Goal: Task Accomplishment & Management: Manage account settings

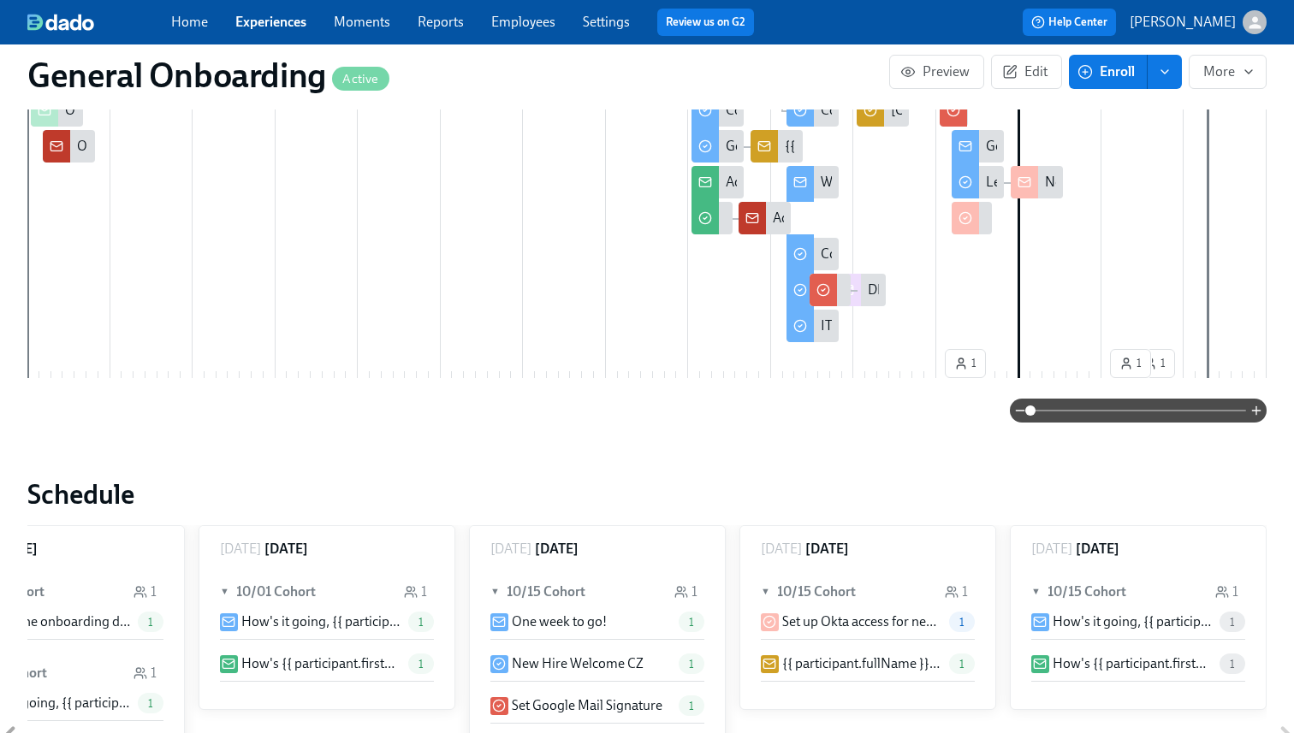
scroll to position [713, 0]
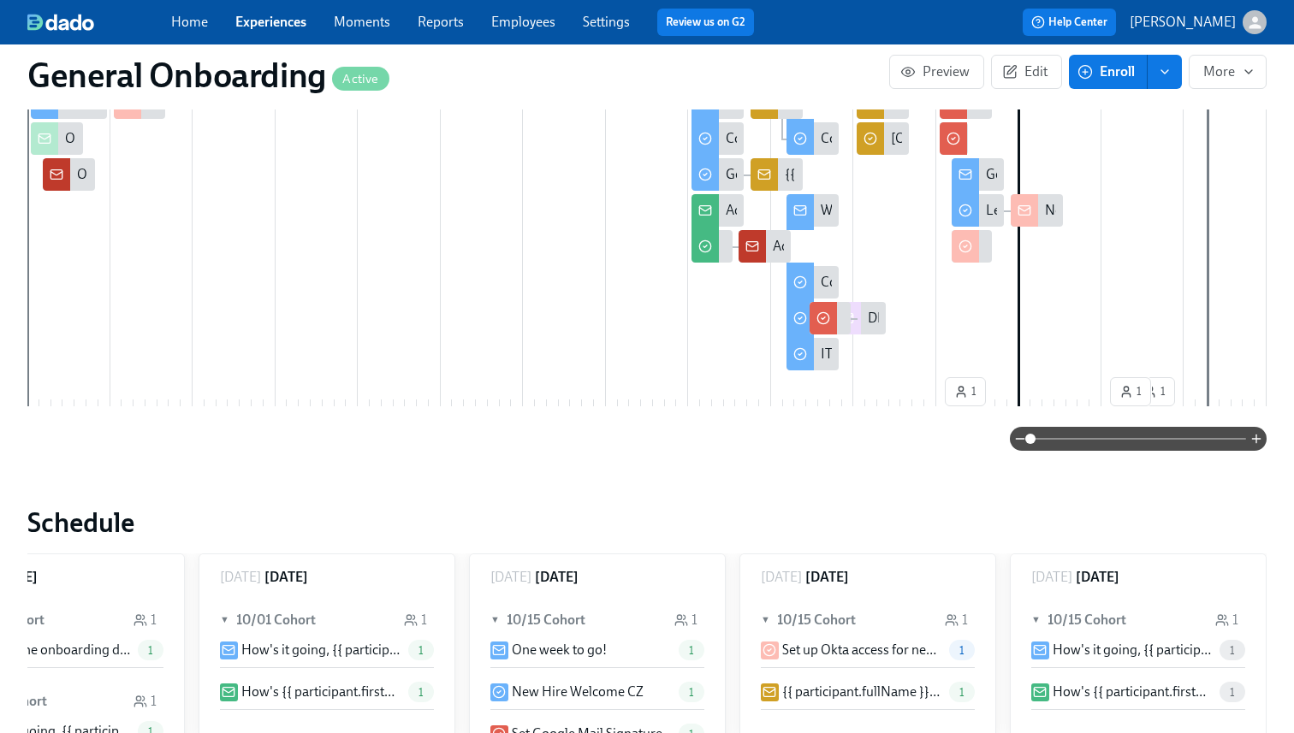
click at [267, 14] on link "Experiences" at bounding box center [270, 22] width 71 height 16
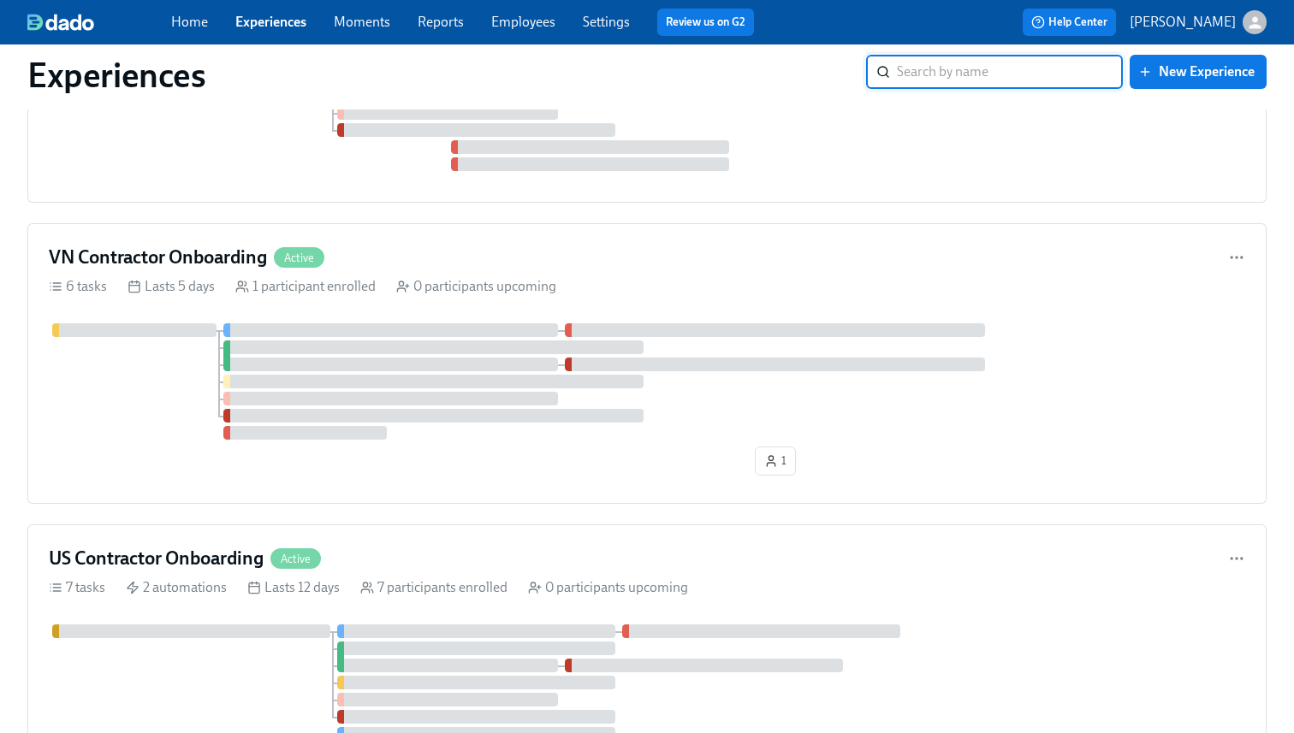
scroll to position [621, 0]
click at [163, 558] on h4 "US Contractor Onboarding" at bounding box center [156, 558] width 215 height 26
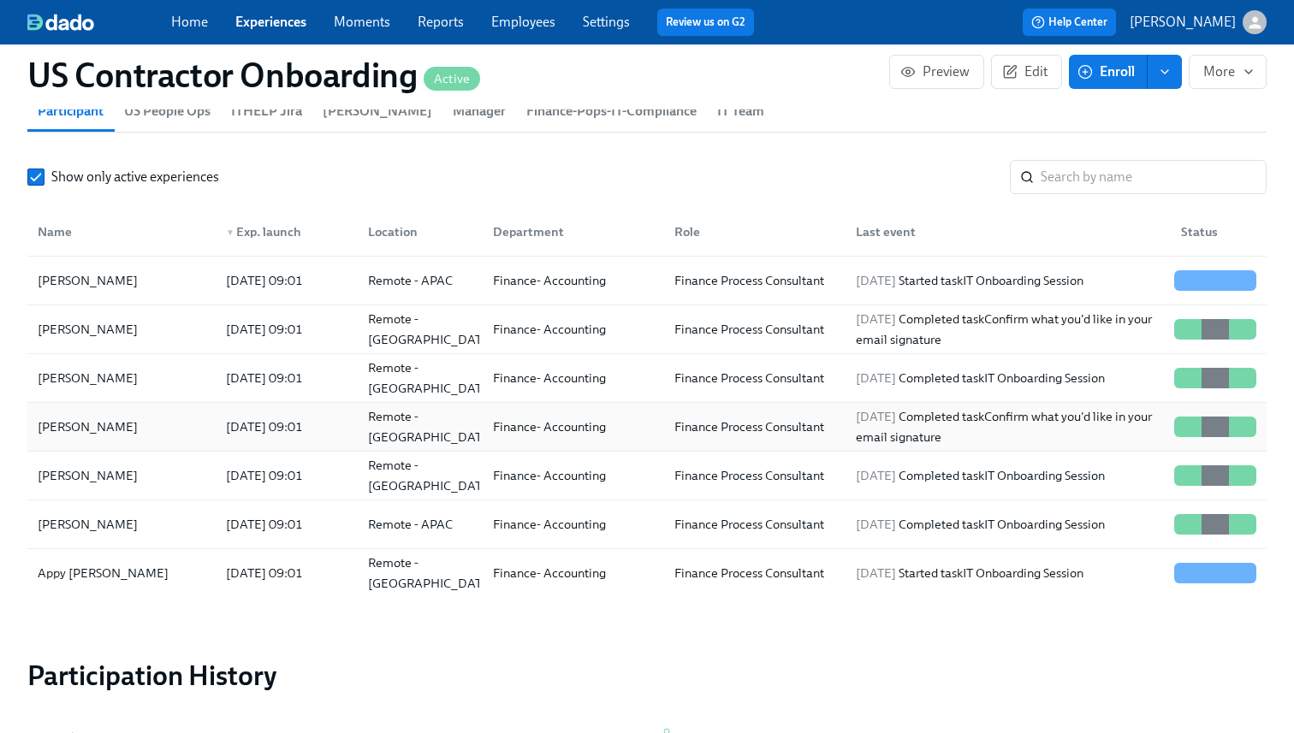
scroll to position [1683, 0]
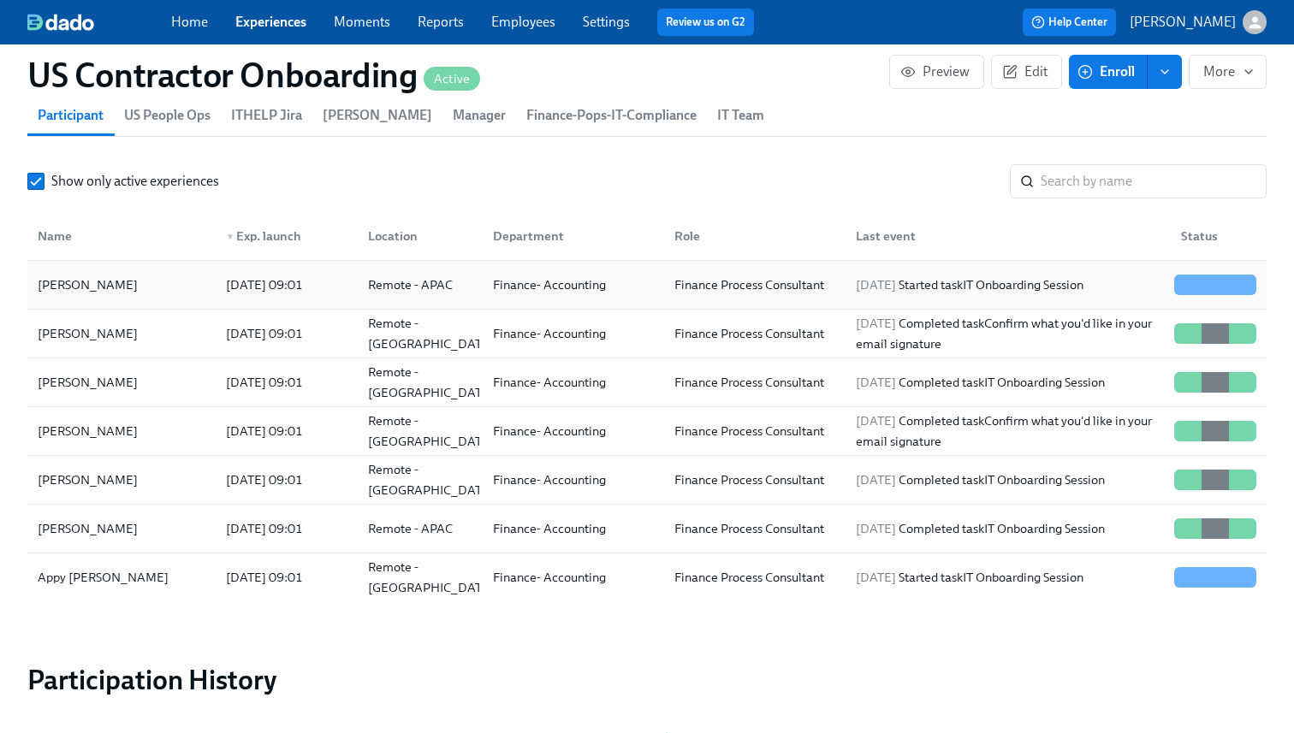
click at [133, 283] on div "[PERSON_NAME]" at bounding box center [121, 285] width 181 height 34
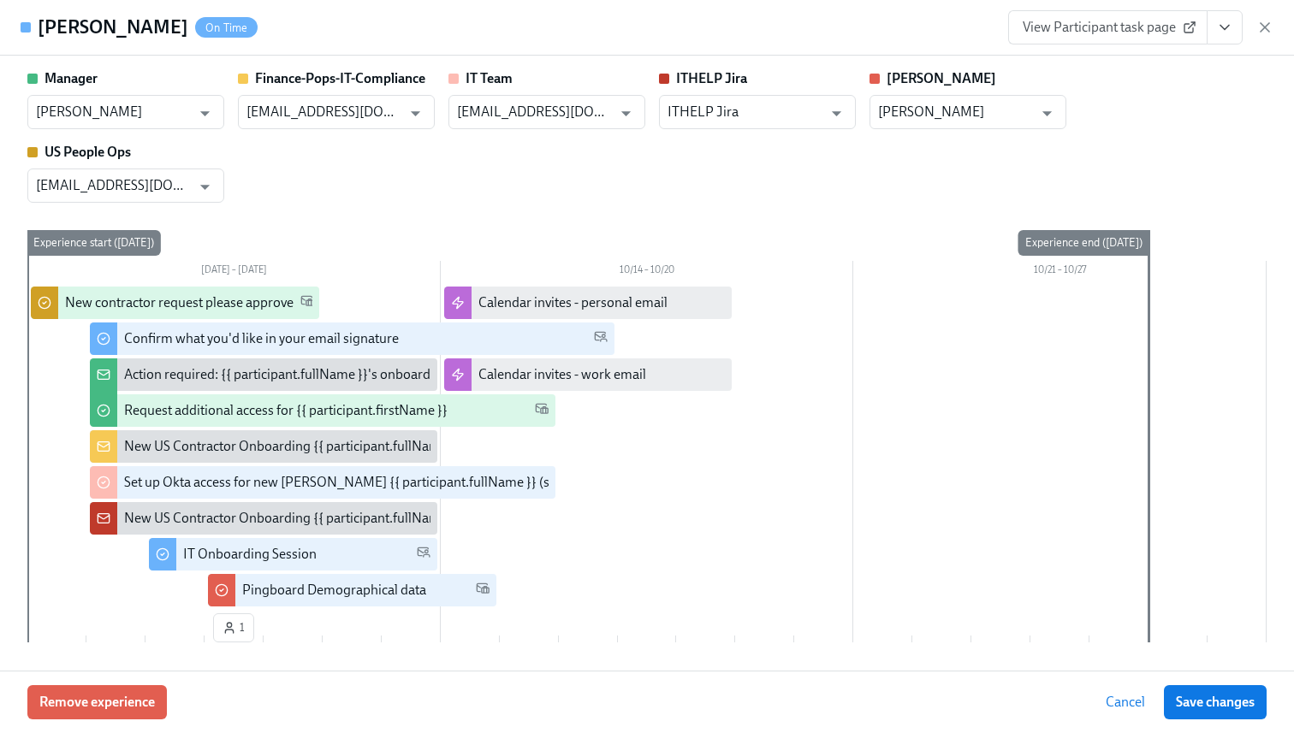
click at [1222, 34] on icon "View task page" at bounding box center [1224, 27] width 17 height 17
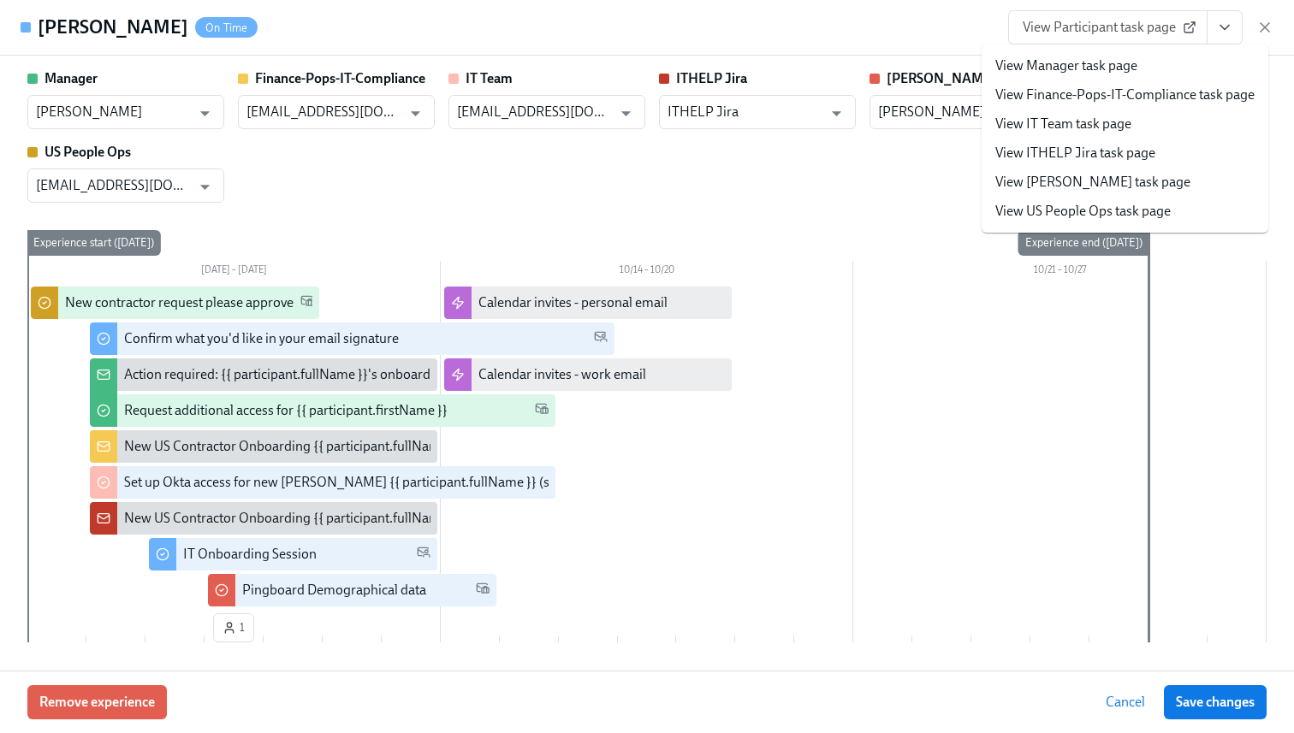
click at [1158, 72] on li "View Manager task page" at bounding box center [1125, 65] width 287 height 29
click at [1062, 70] on link "View Manager task page" at bounding box center [1066, 65] width 142 height 19
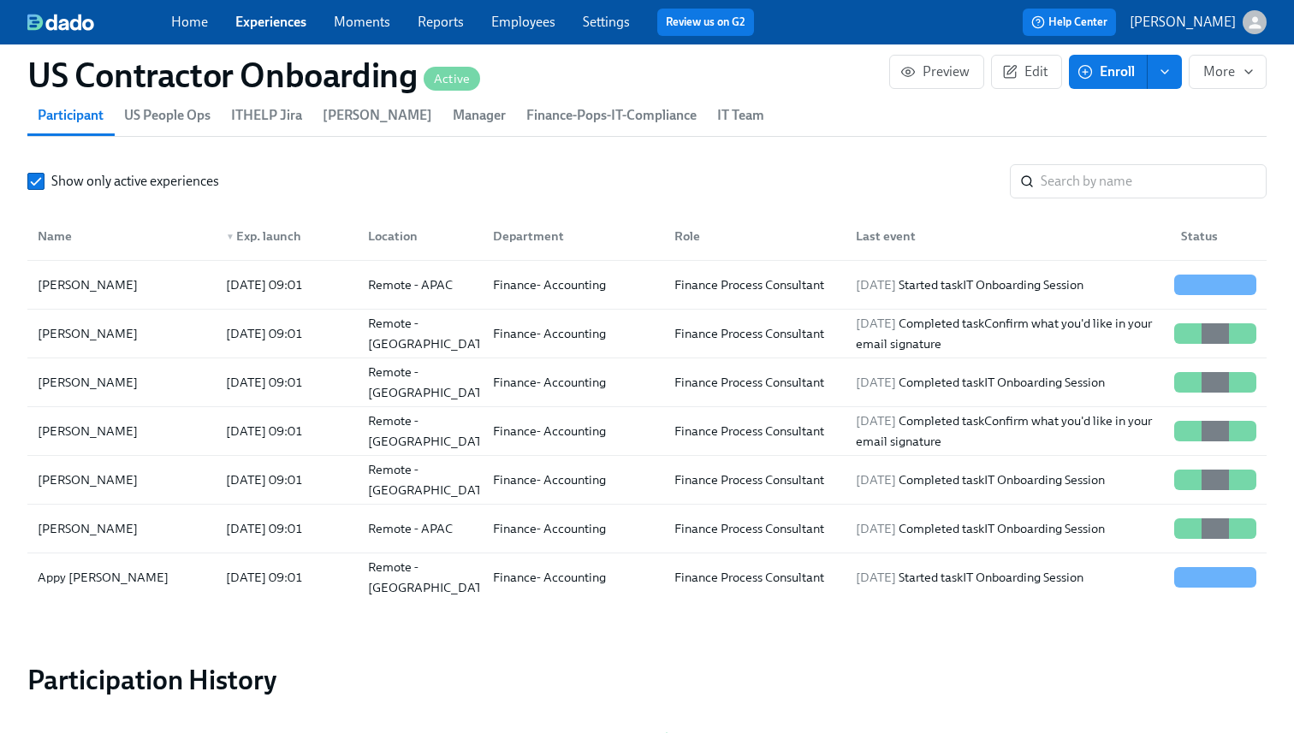
click at [1162, 76] on icon "enroll" at bounding box center [1165, 72] width 14 height 14
click at [1095, 145] on span "Enrollment form" at bounding box center [1120, 149] width 98 height 19
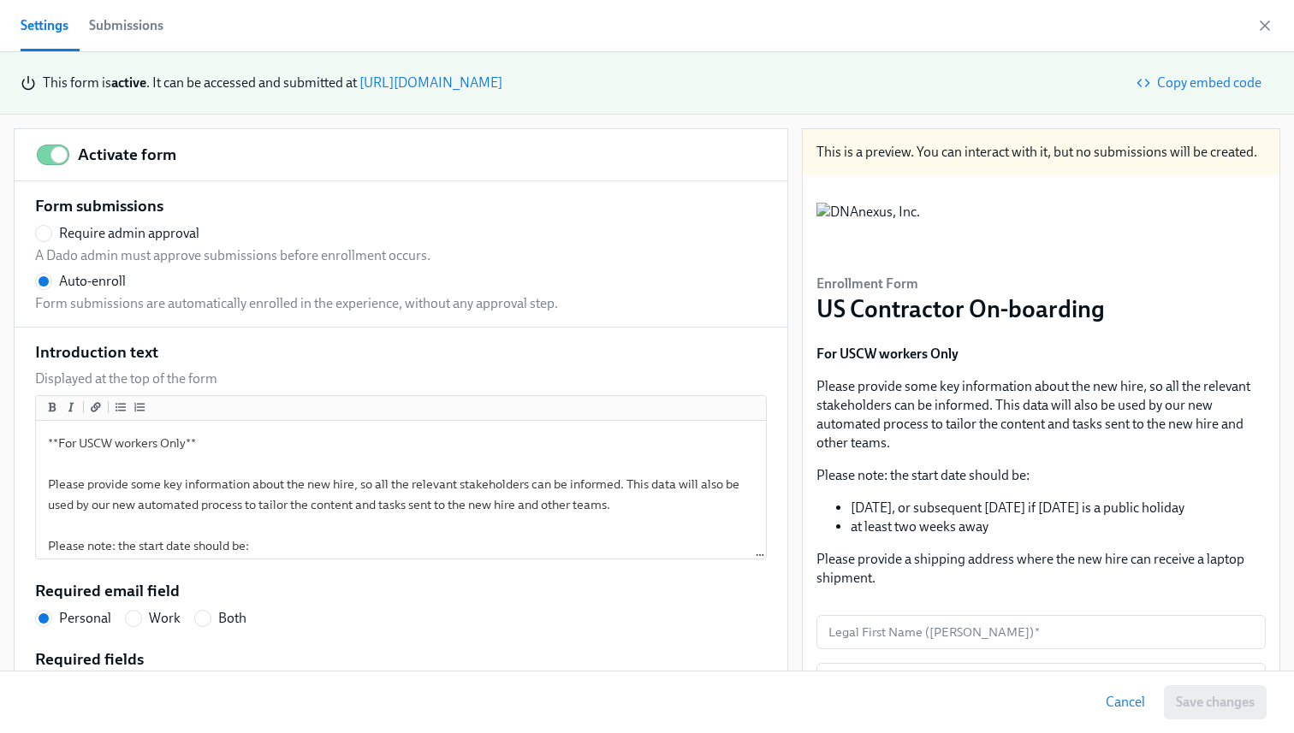
click at [138, 32] on div "Submissions" at bounding box center [126, 26] width 74 height 24
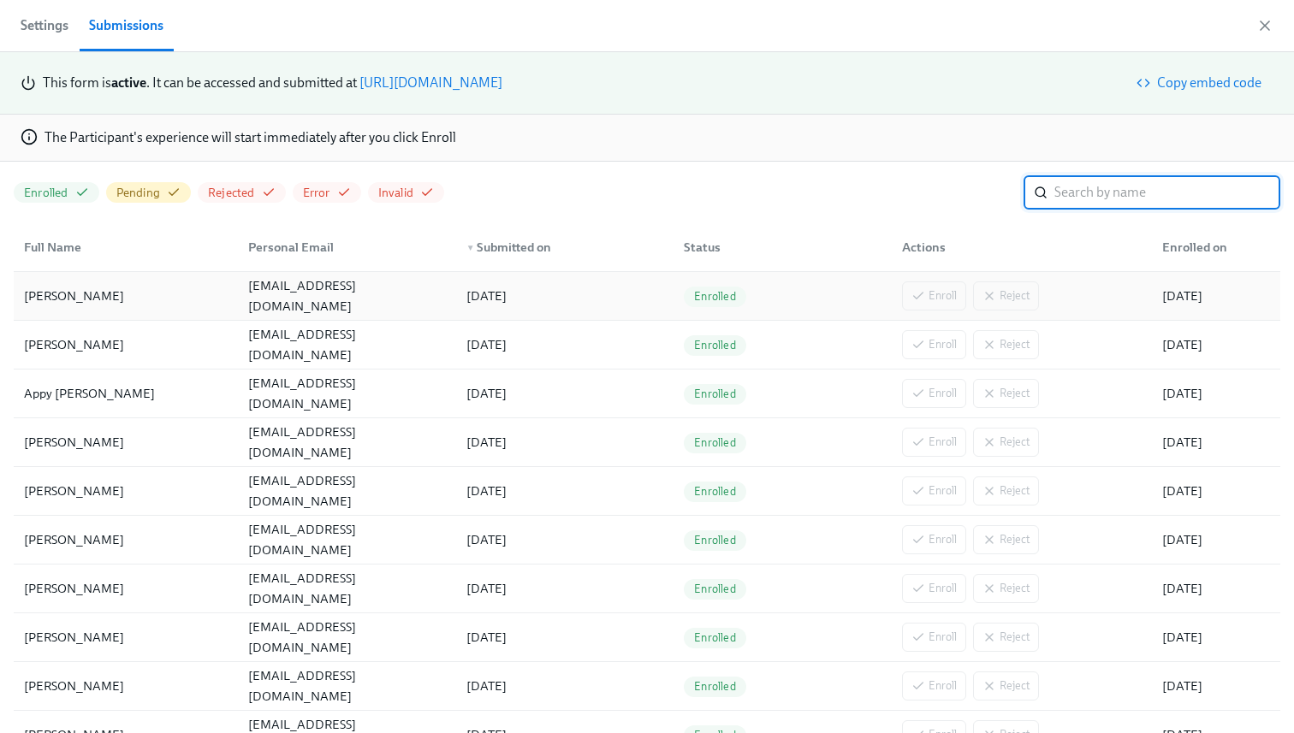
click at [92, 297] on div "[PERSON_NAME]" at bounding box center [74, 296] width 114 height 21
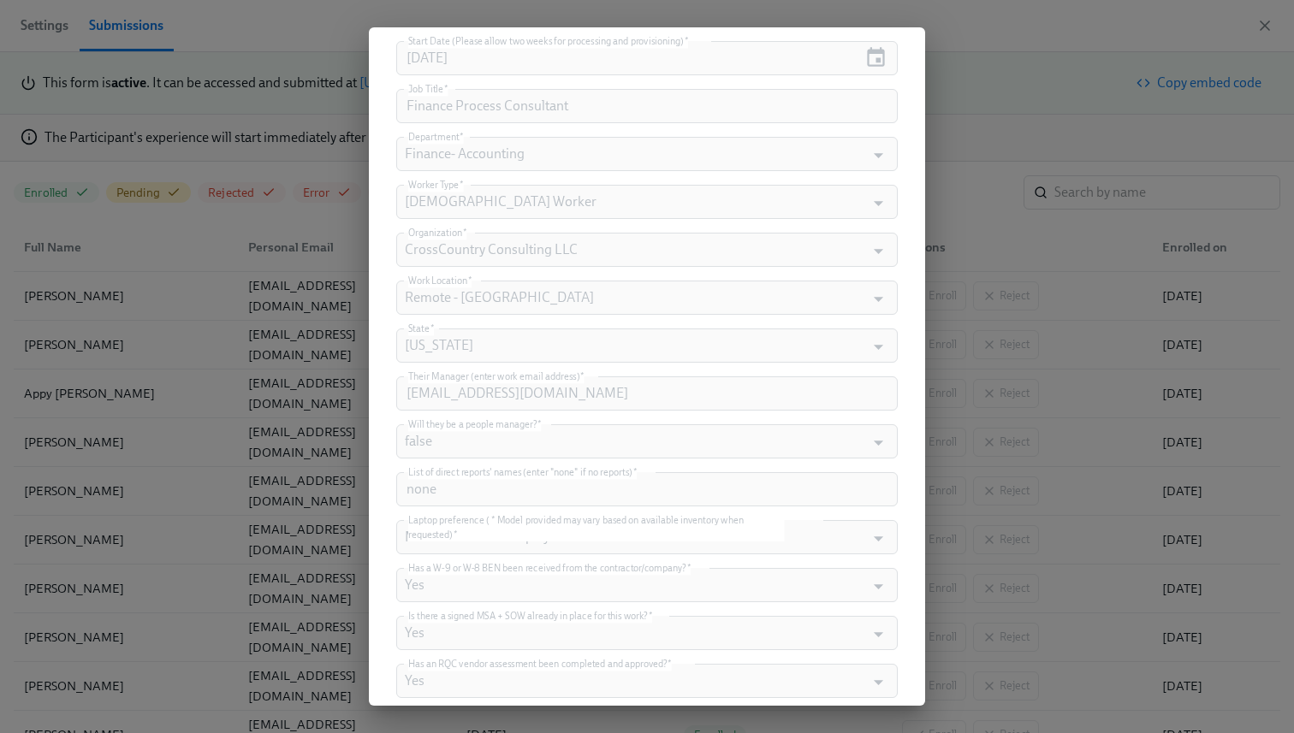
scroll to position [737, 0]
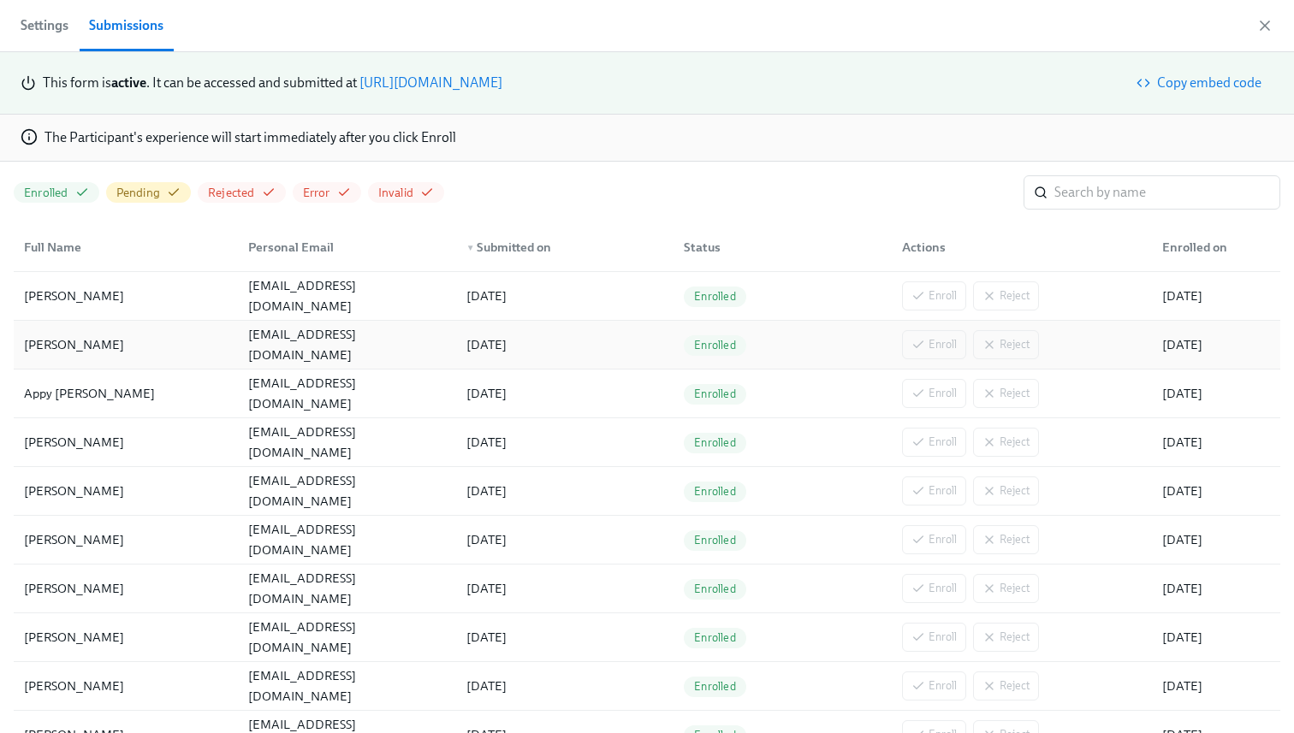
click at [286, 347] on div "[EMAIL_ADDRESS][DOMAIN_NAME]" at bounding box center [346, 344] width 211 height 41
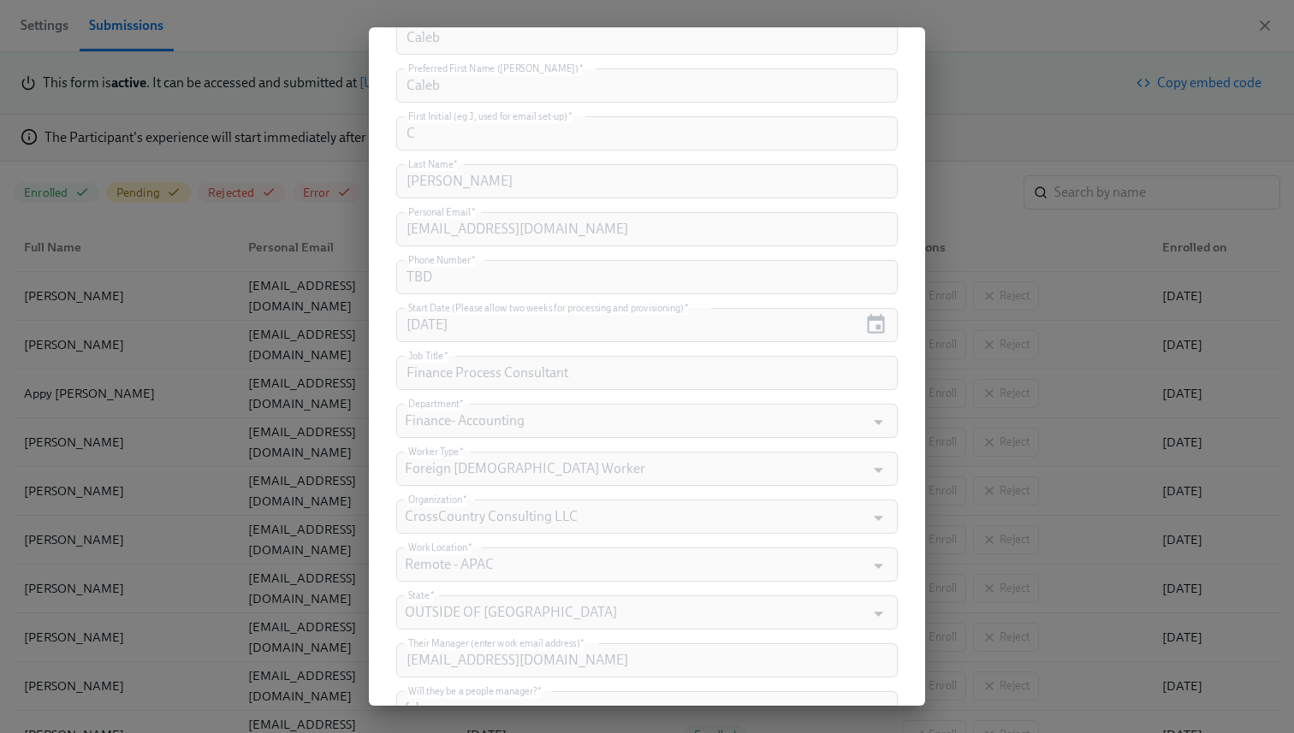
scroll to position [552, 0]
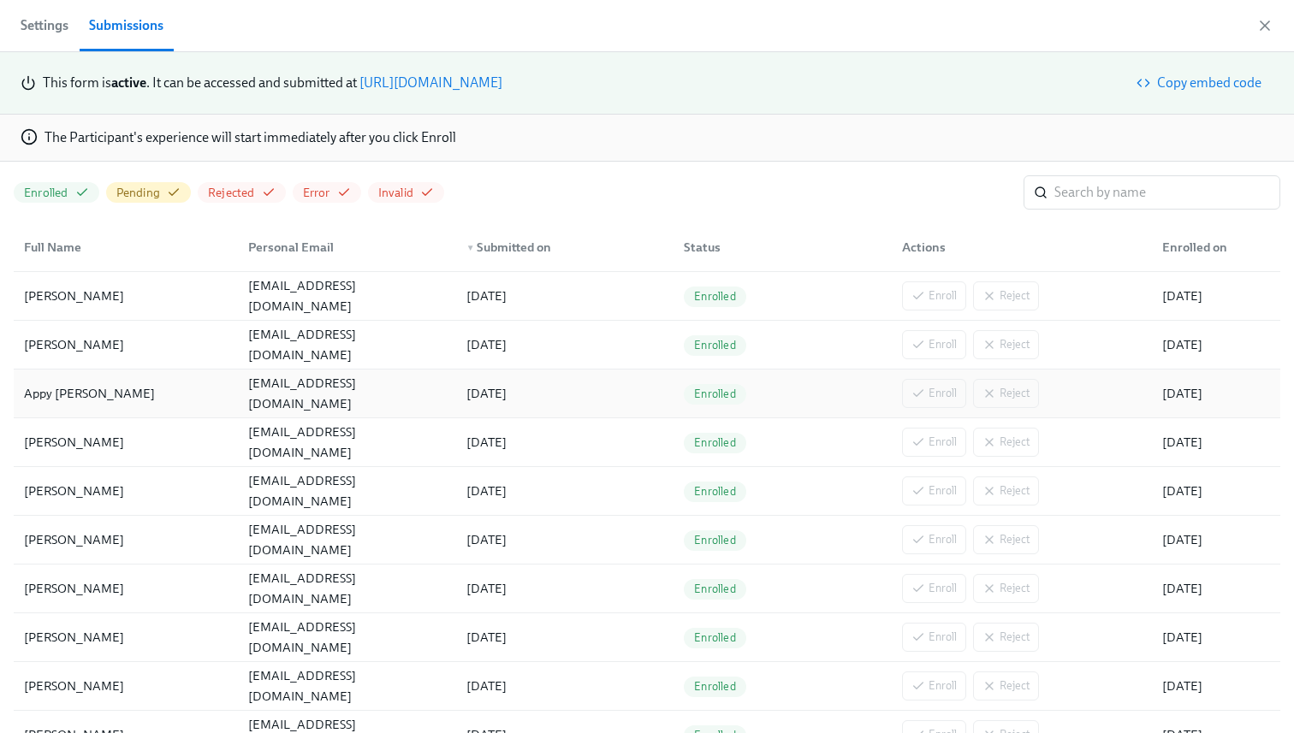
click at [297, 390] on div "[EMAIL_ADDRESS][DOMAIN_NAME]" at bounding box center [346, 393] width 211 height 41
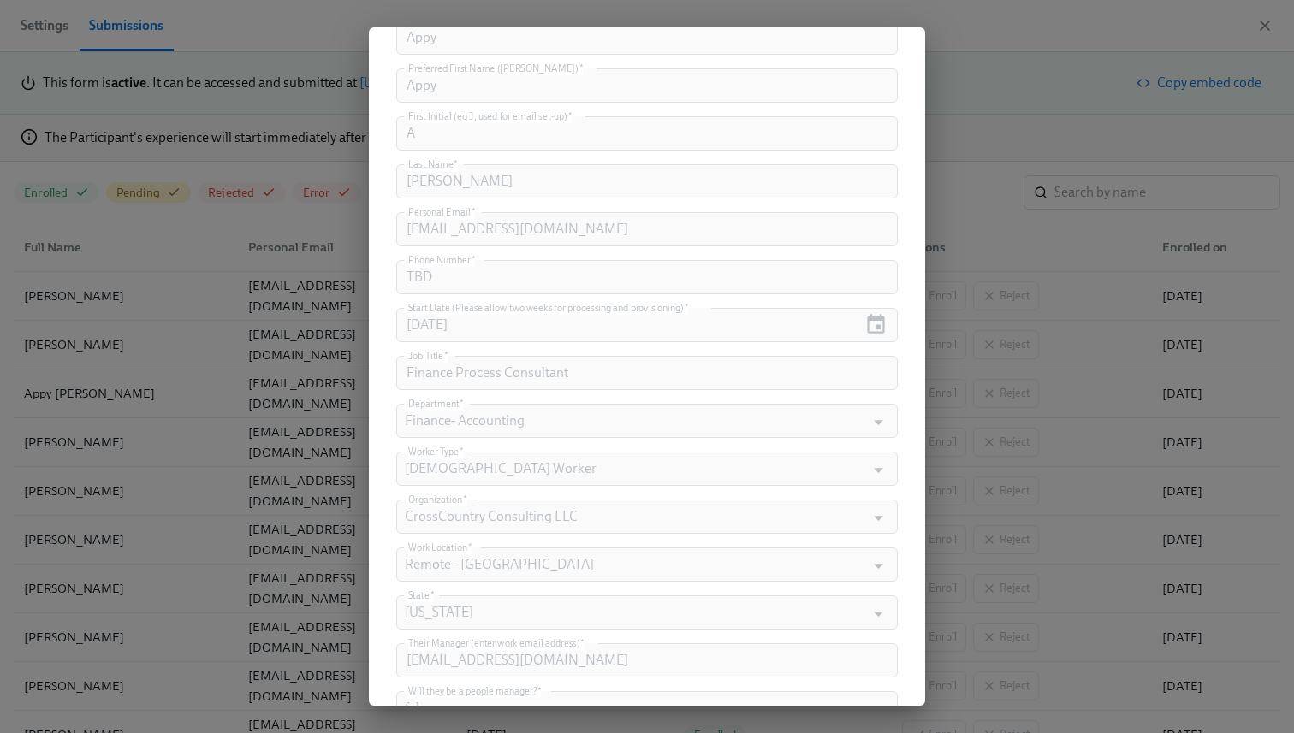
scroll to position [518, 0]
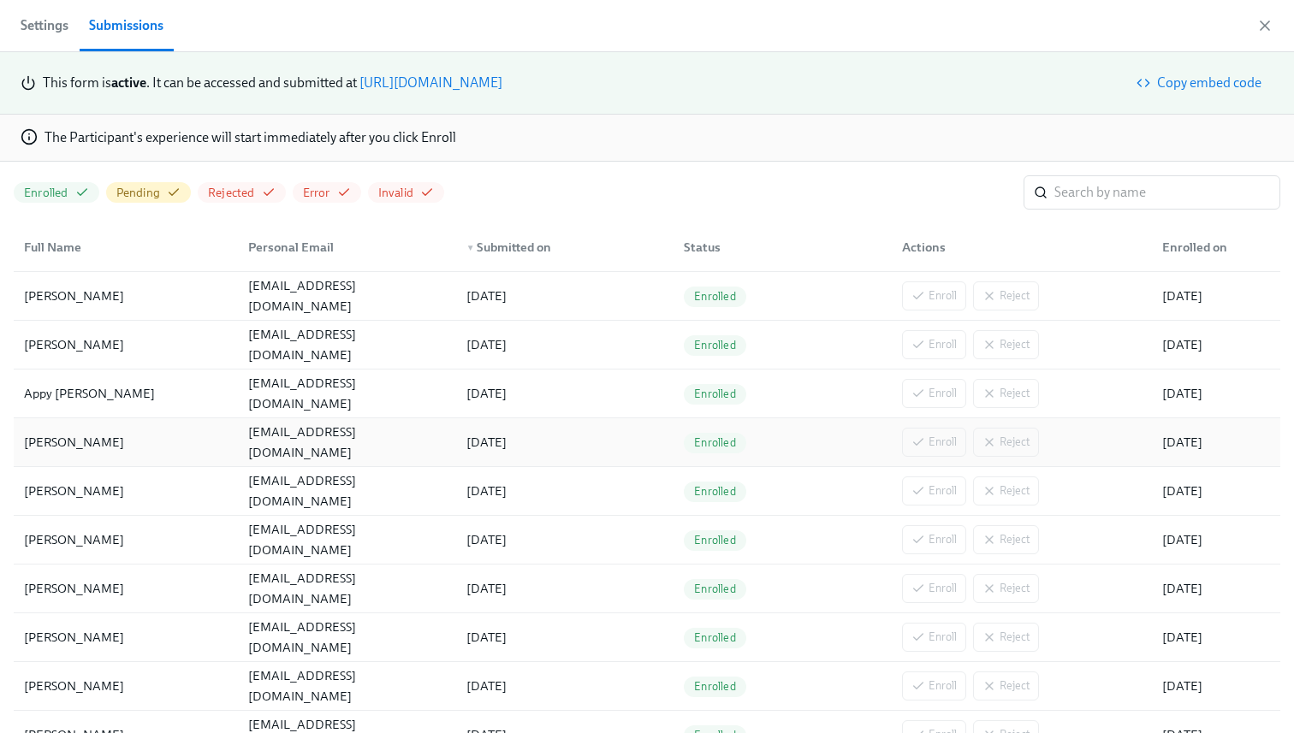
click at [336, 454] on div "[EMAIL_ADDRESS][DOMAIN_NAME]" at bounding box center [346, 442] width 211 height 41
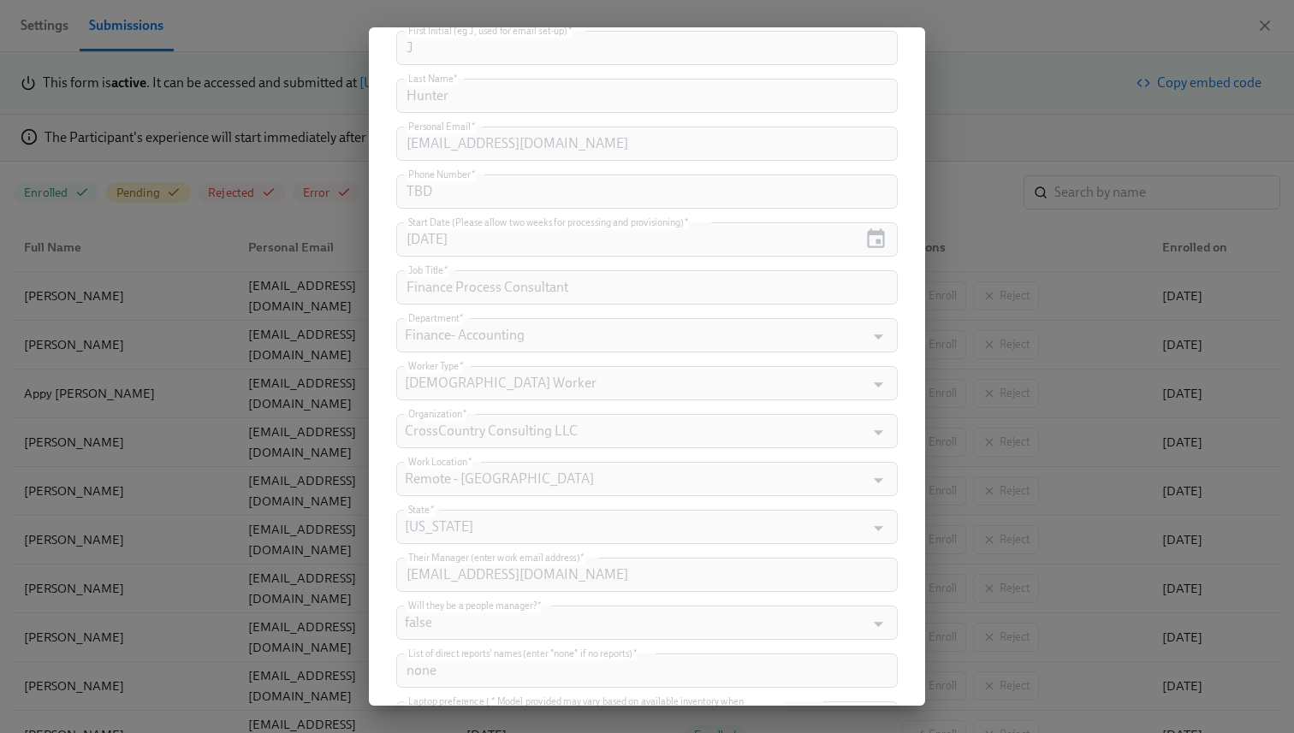
scroll to position [626, 0]
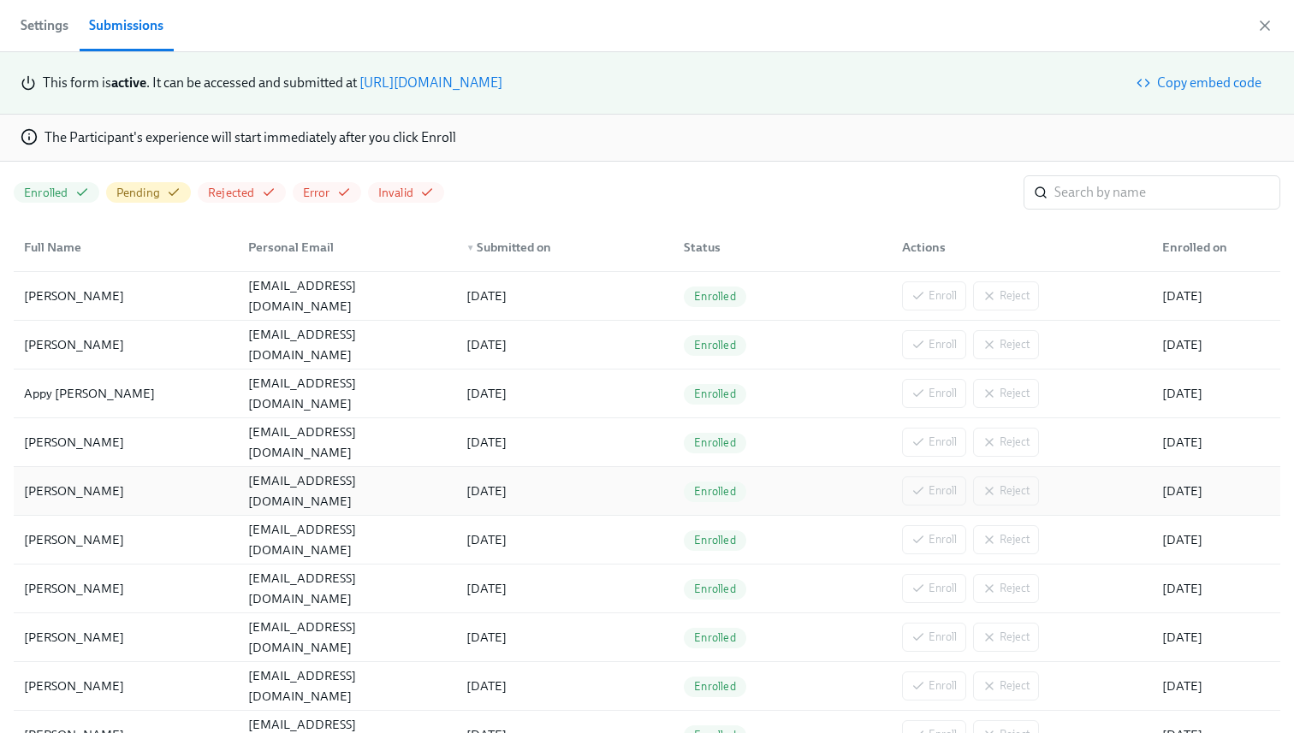
click at [361, 484] on div "[EMAIL_ADDRESS][DOMAIN_NAME]" at bounding box center [346, 491] width 211 height 41
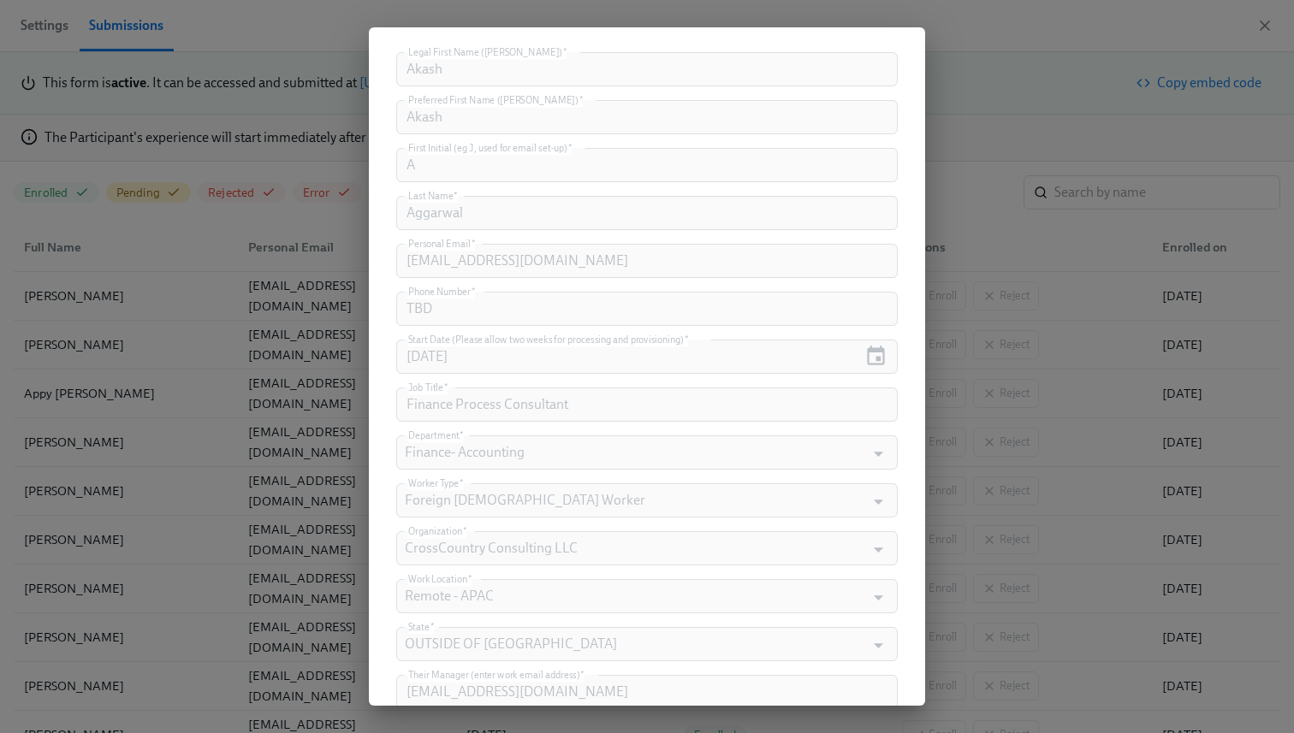
scroll to position [472, 0]
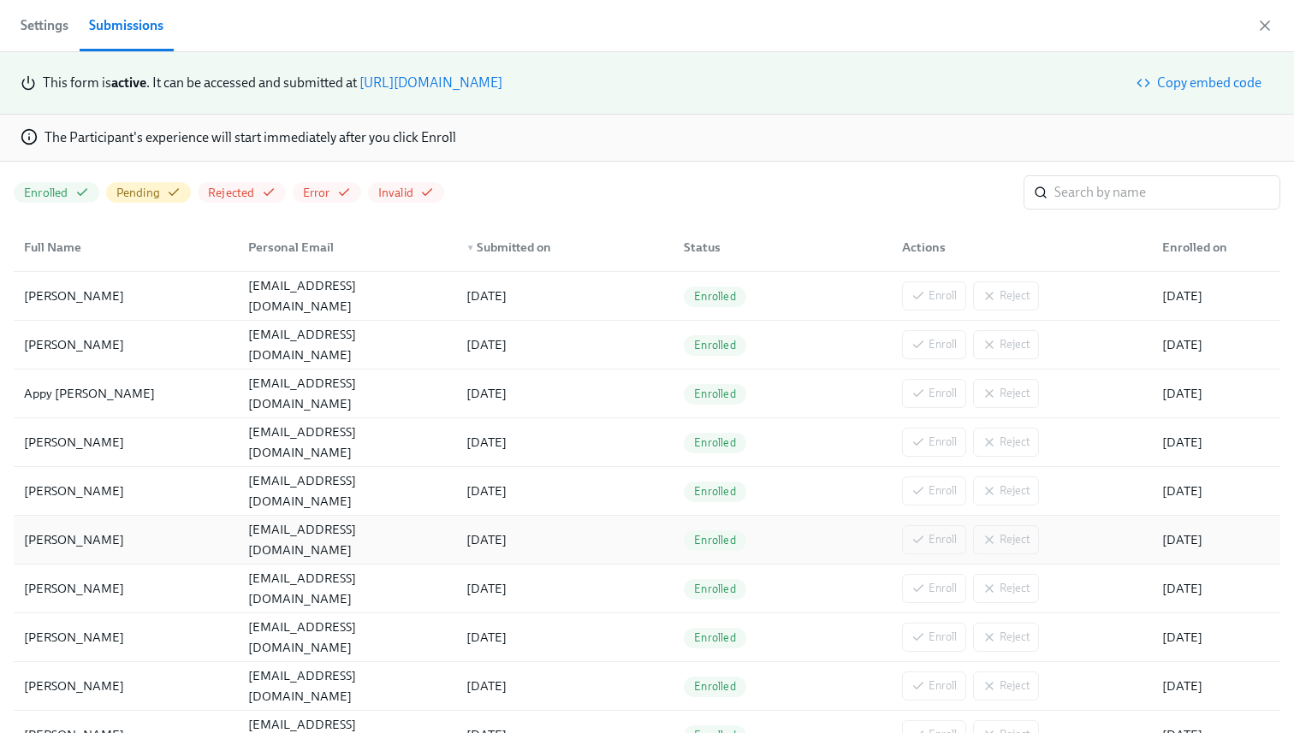
click at [358, 540] on div "[EMAIL_ADDRESS][DOMAIN_NAME]" at bounding box center [346, 539] width 211 height 41
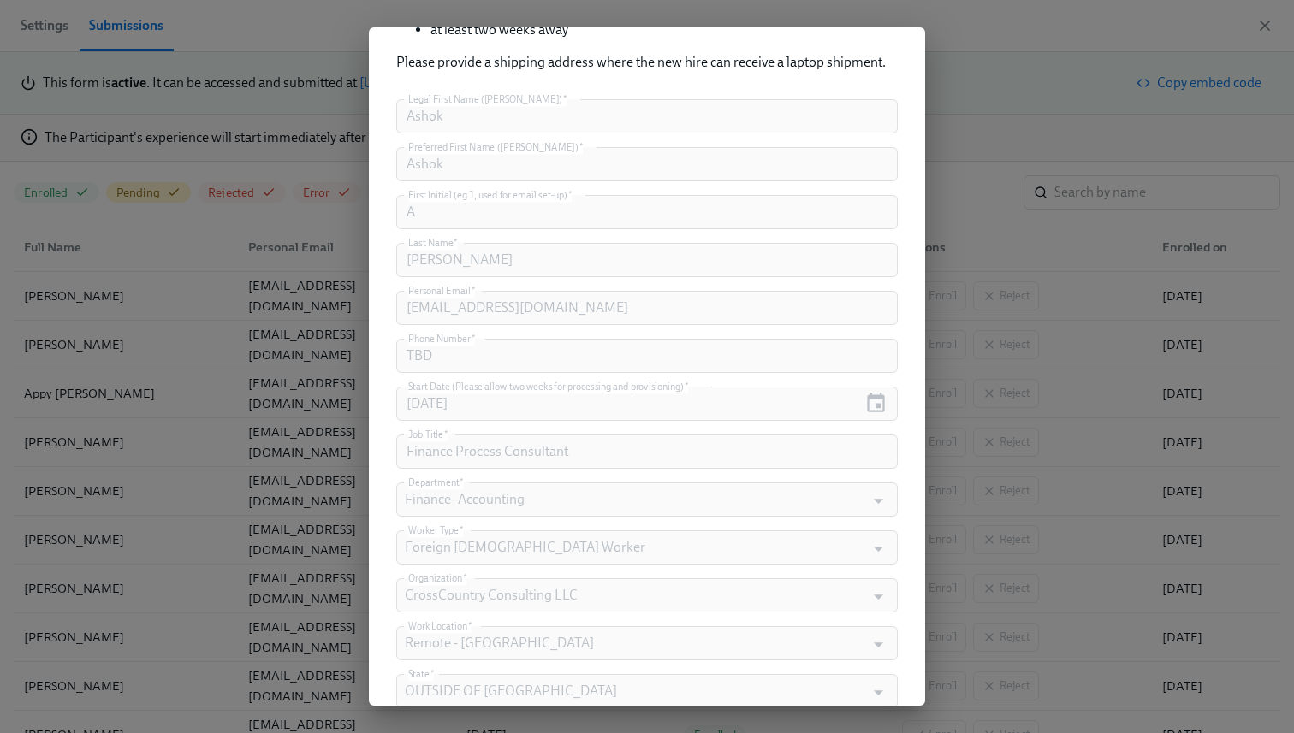
scroll to position [454, 0]
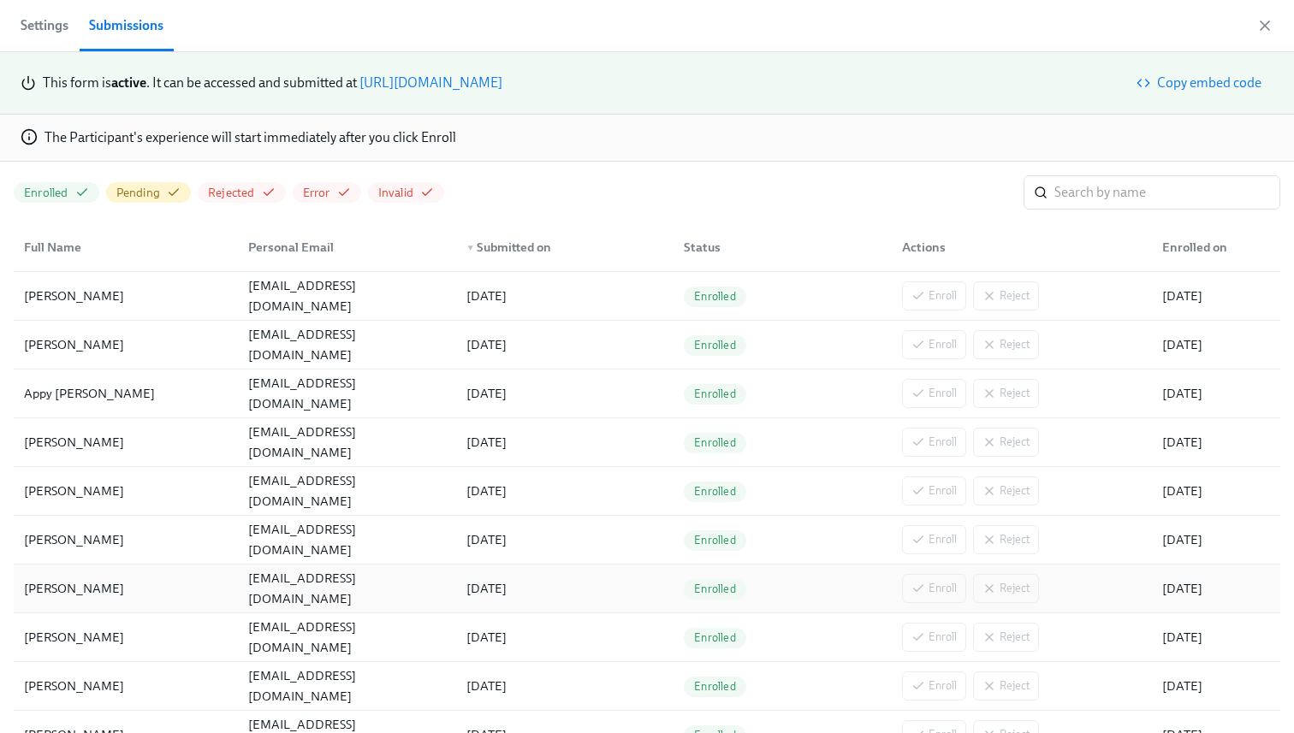
click at [347, 591] on div "[EMAIL_ADDRESS][DOMAIN_NAME]" at bounding box center [346, 588] width 211 height 41
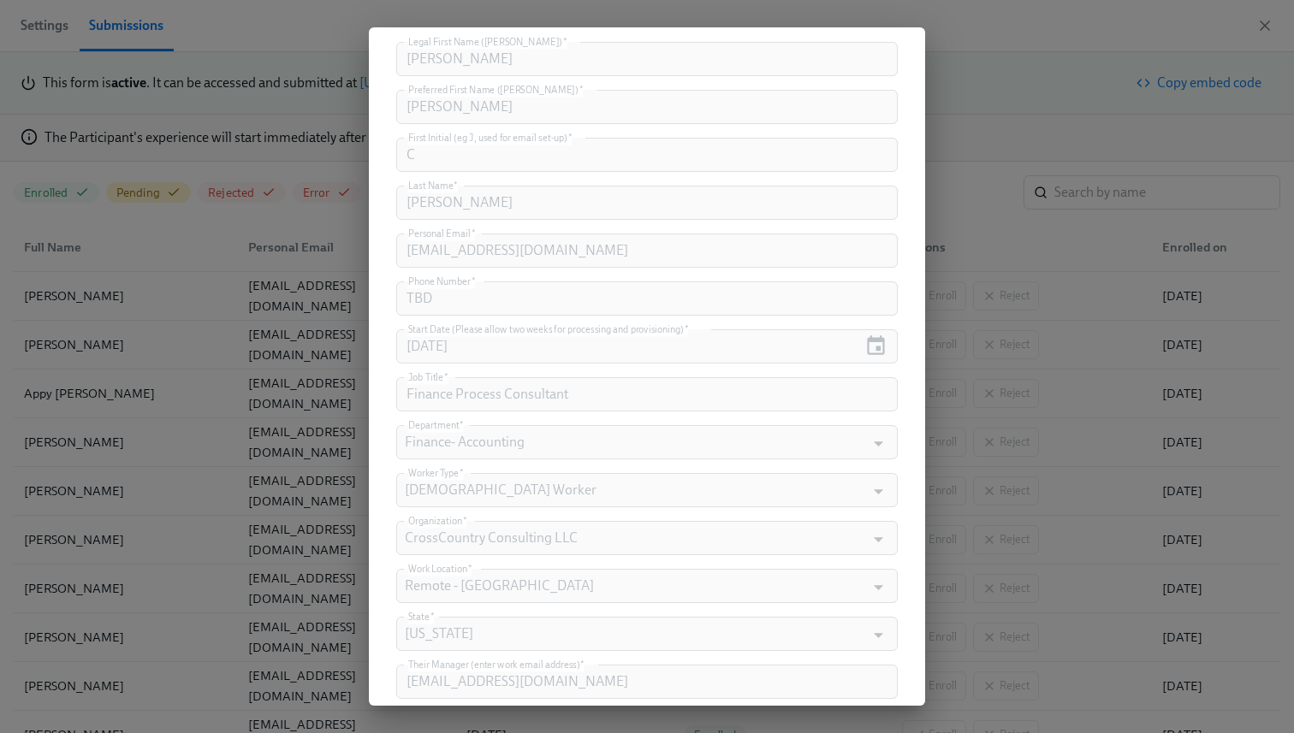
scroll to position [548, 0]
